Goal: Task Accomplishment & Management: Complete application form

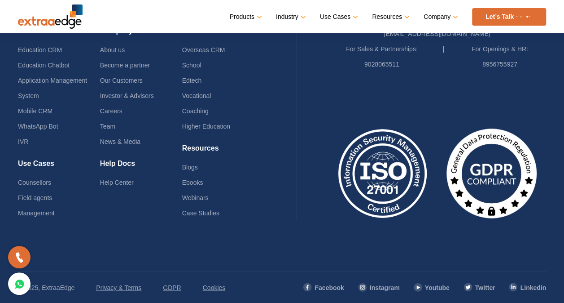
scroll to position [2245, 0]
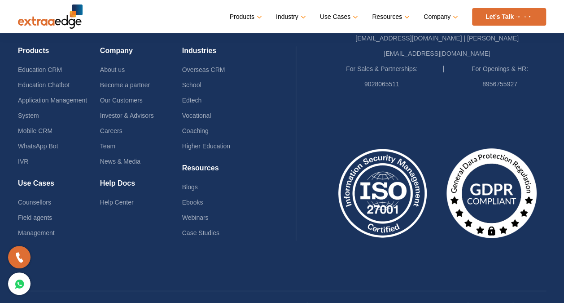
click at [110, 123] on li "Careers" at bounding box center [141, 130] width 82 height 15
click at [110, 127] on link "Careers" at bounding box center [111, 130] width 22 height 7
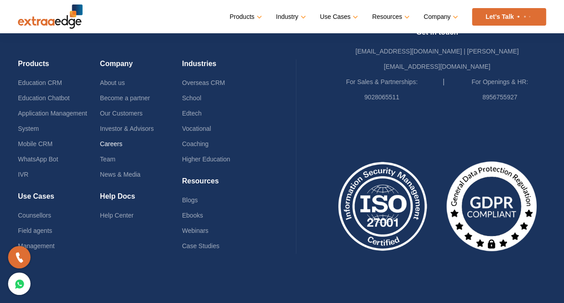
scroll to position [2271, 0]
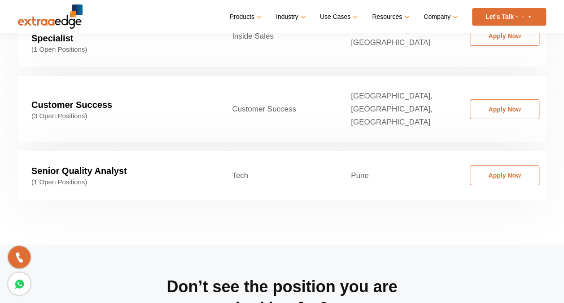
scroll to position [1534, 0]
click at [507, 165] on link "Apply Now" at bounding box center [505, 175] width 70 height 20
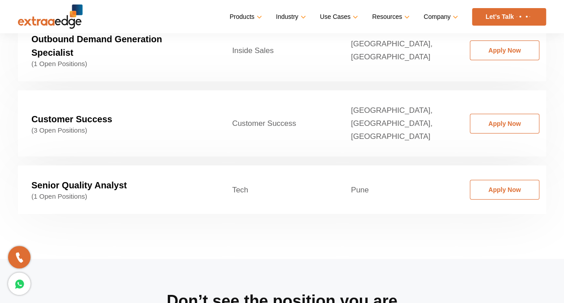
scroll to position [1513, 0]
